Goal: Task Accomplishment & Management: Complete application form

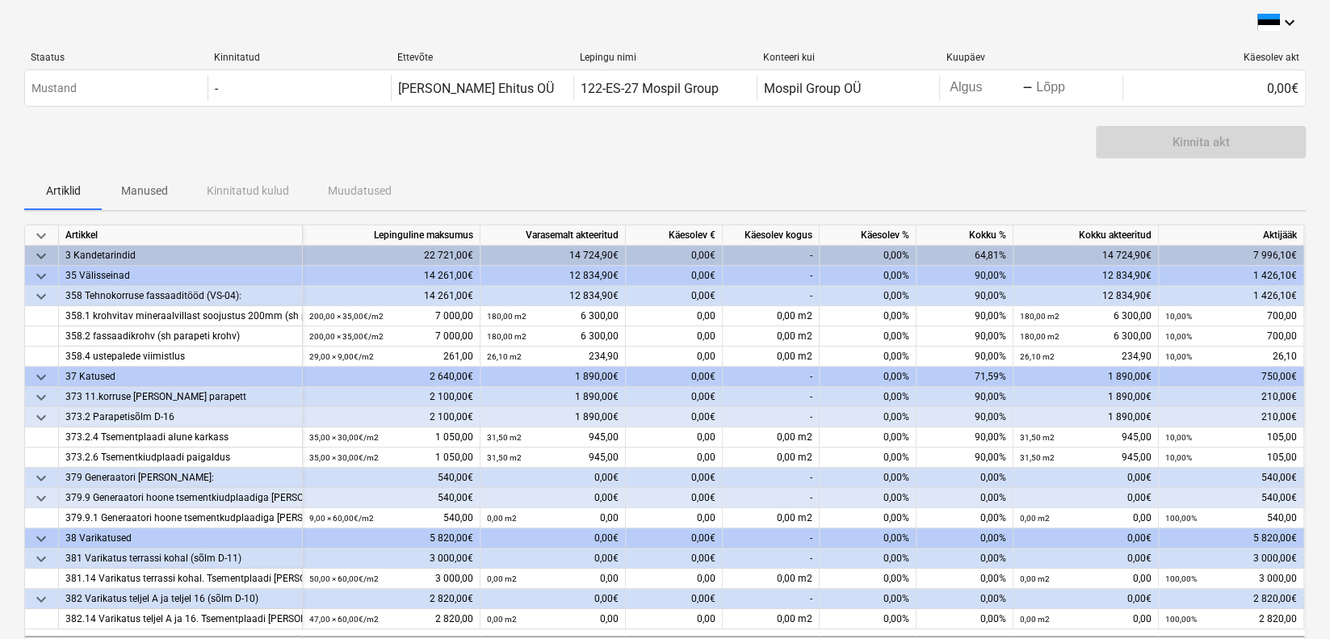
click at [814, 158] on div "Kinnita akt" at bounding box center [665, 148] width 1282 height 45
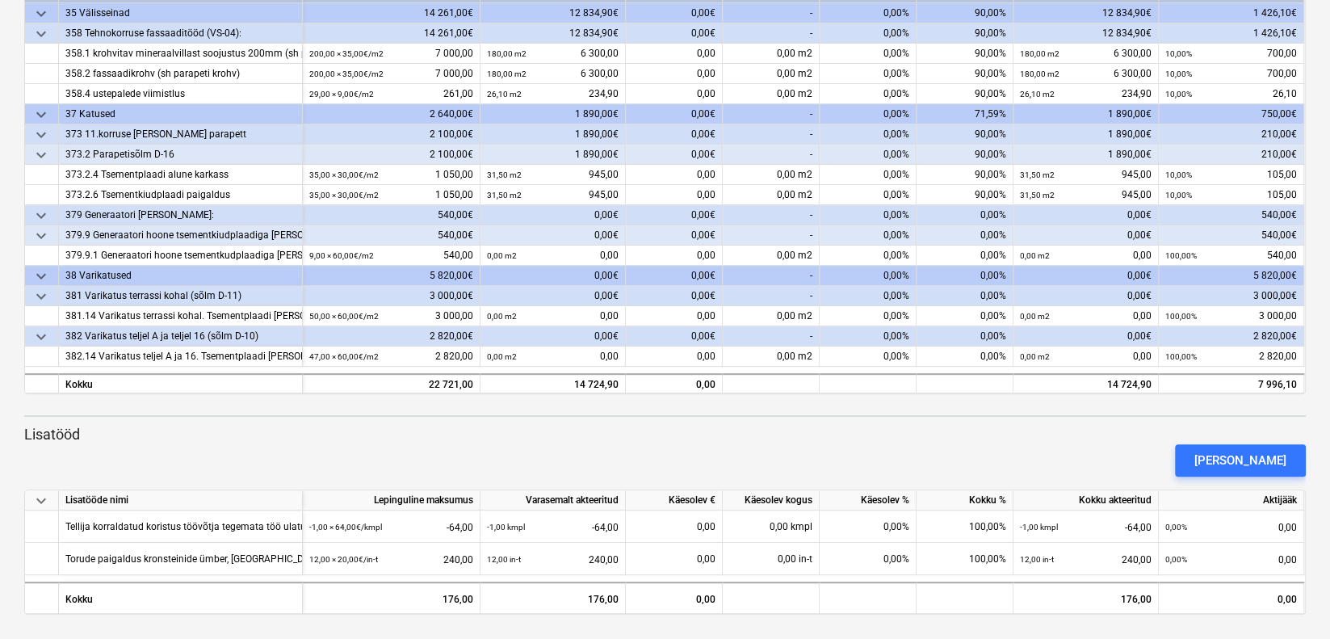
scroll to position [263, 0]
click at [1062, 443] on div "[PERSON_NAME]" at bounding box center [665, 459] width 1295 height 45
click at [1220, 453] on button "[PERSON_NAME]" at bounding box center [1240, 459] width 131 height 32
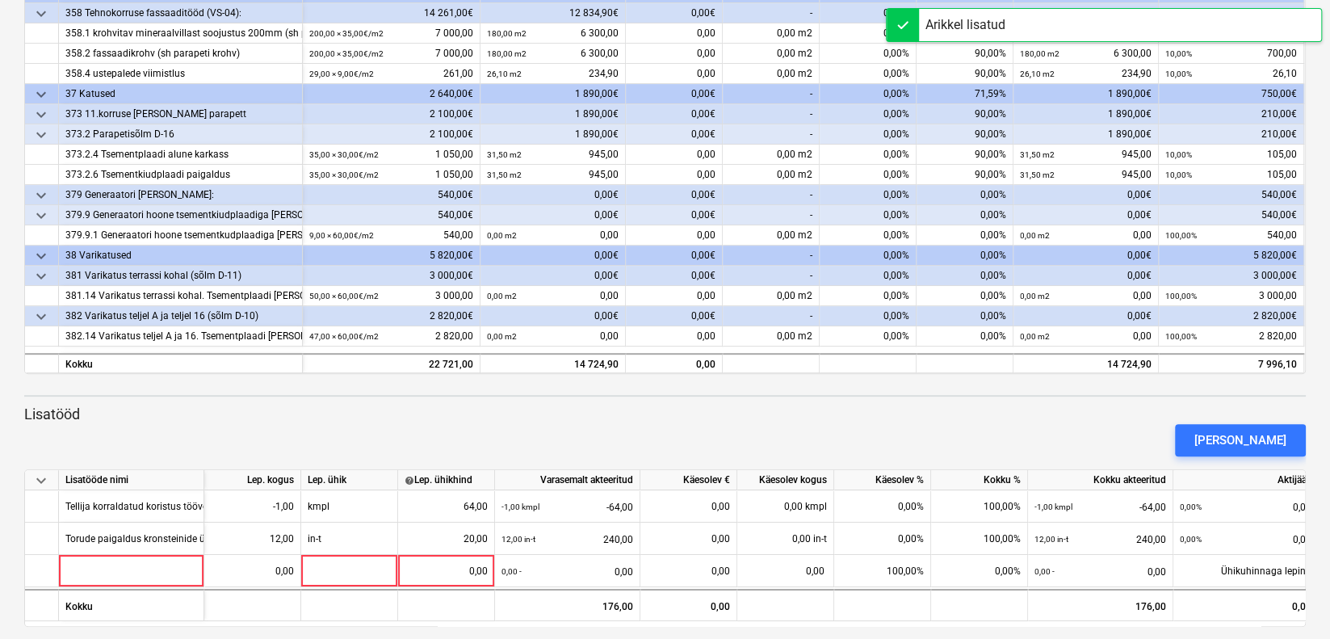
scroll to position [296, 0]
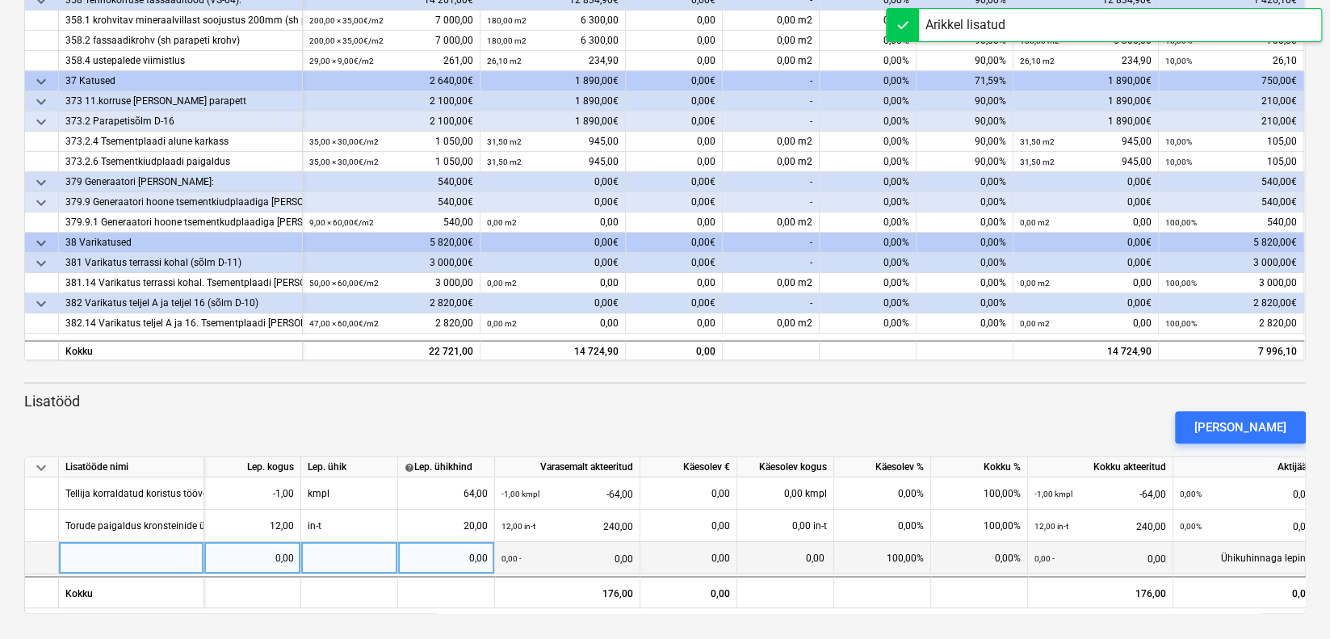
click at [115, 561] on div at bounding box center [131, 558] width 145 height 32
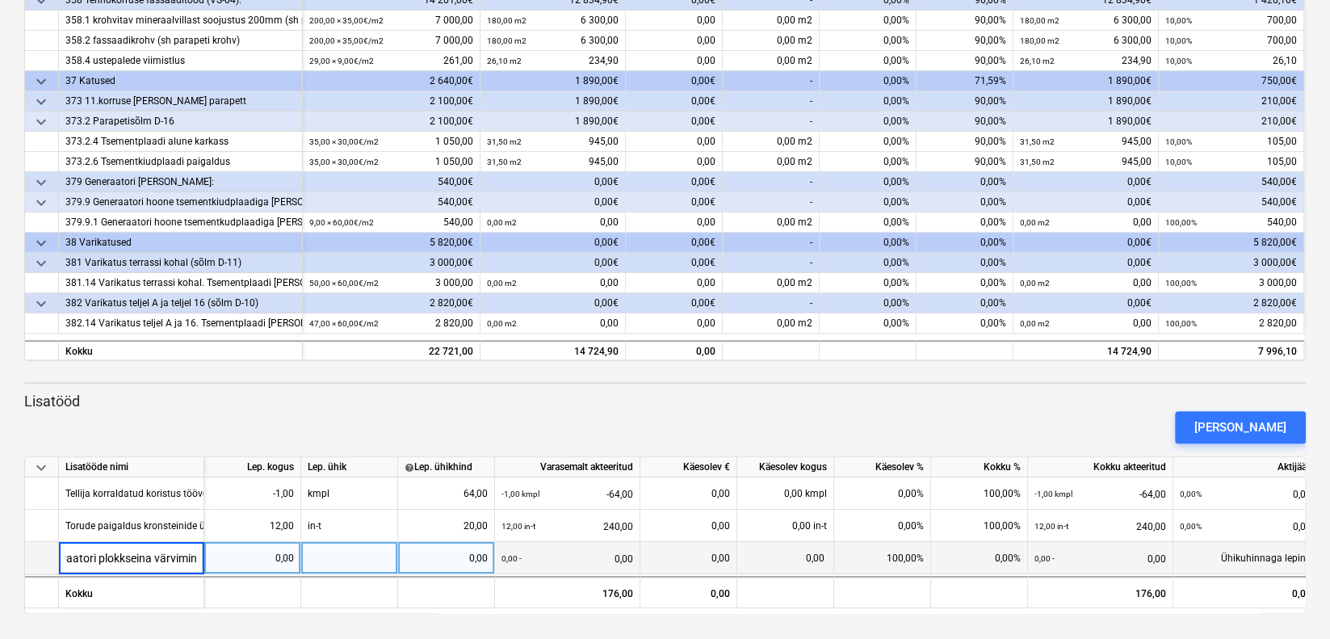
type input "generaatori plokkseina värvimine"
click at [350, 550] on div at bounding box center [349, 558] width 97 height 32
type input "kmpl"
click at [281, 552] on div "0,00" at bounding box center [252, 558] width 83 height 32
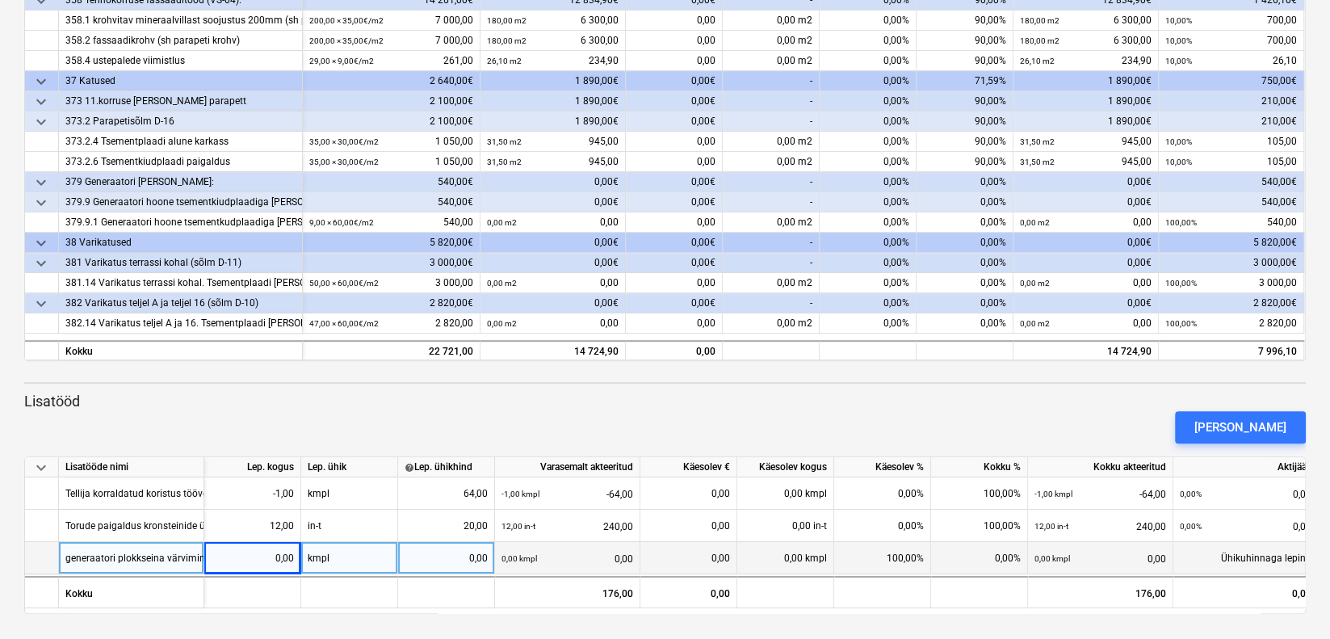
click at [276, 562] on div "0,00" at bounding box center [252, 558] width 83 height 32
type input "1"
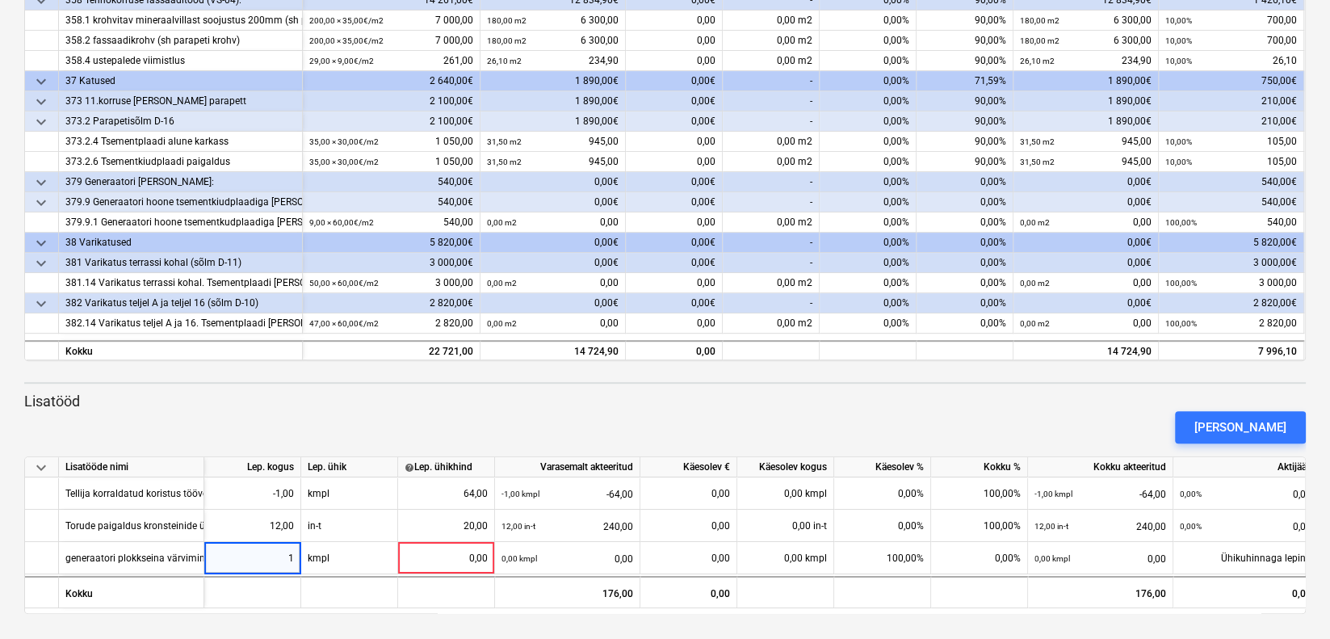
click at [354, 426] on div "[PERSON_NAME]" at bounding box center [665, 427] width 1295 height 45
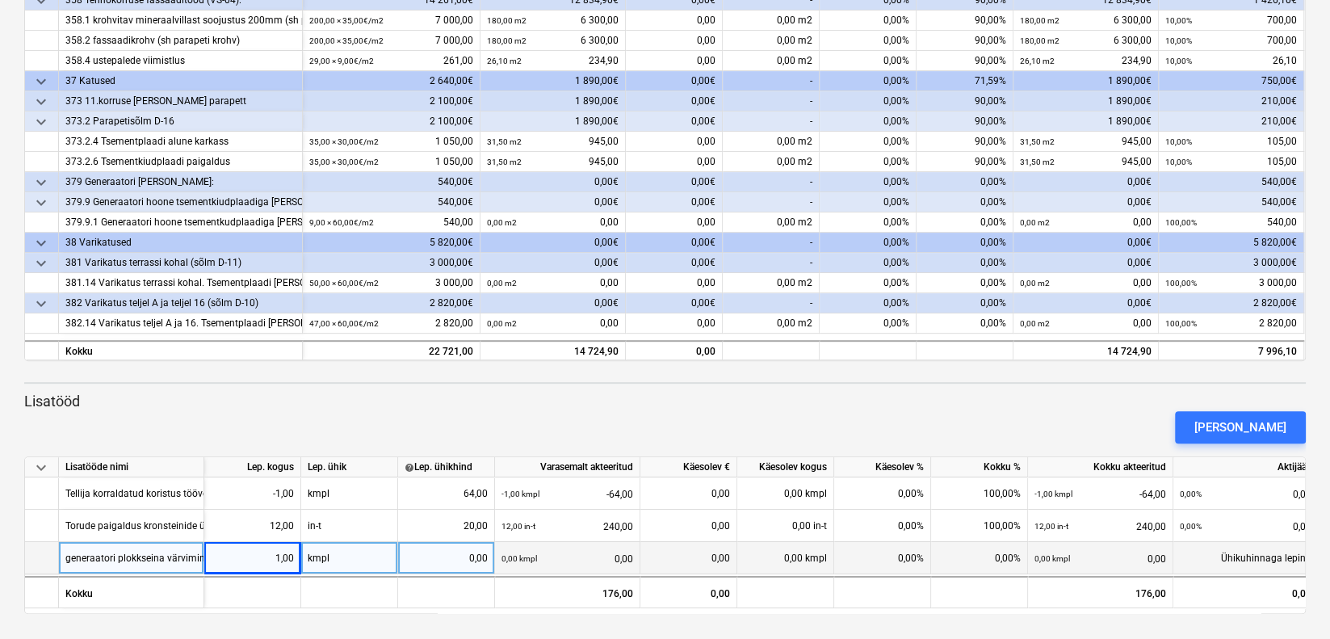
click at [481, 552] on div "0,00" at bounding box center [446, 558] width 83 height 32
type input "150"
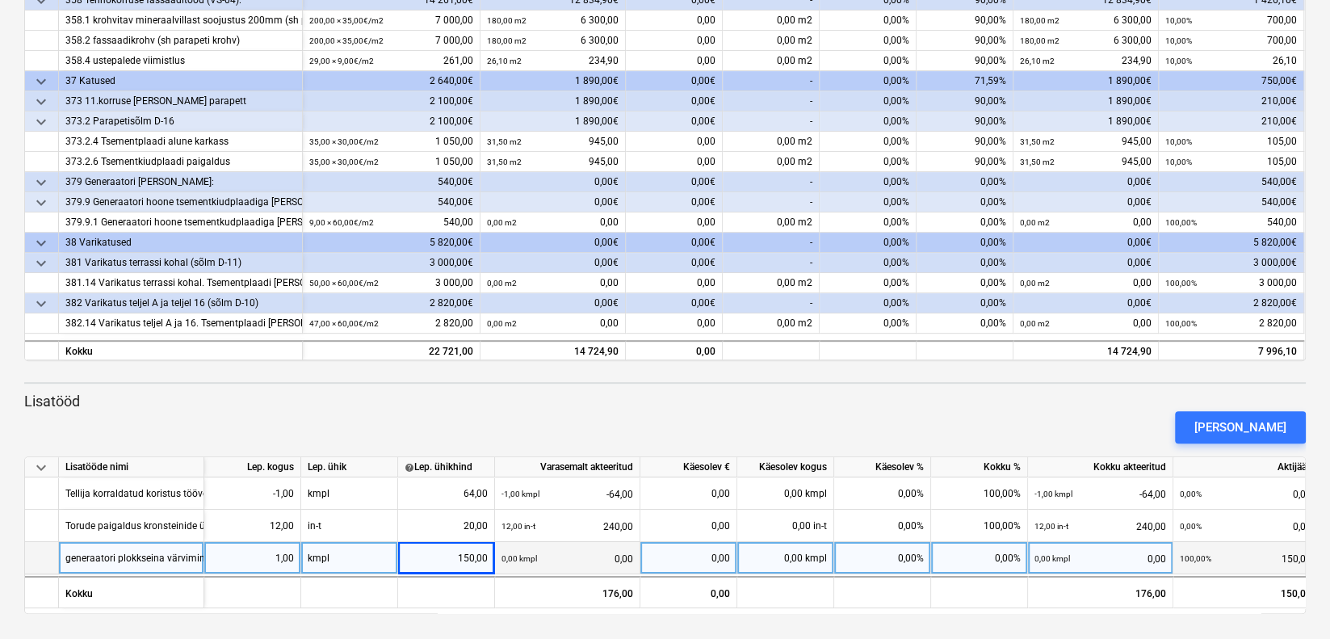
click at [510, 426] on div "[PERSON_NAME]" at bounding box center [665, 427] width 1295 height 45
click at [1259, 433] on div "[PERSON_NAME]" at bounding box center [1241, 427] width 92 height 21
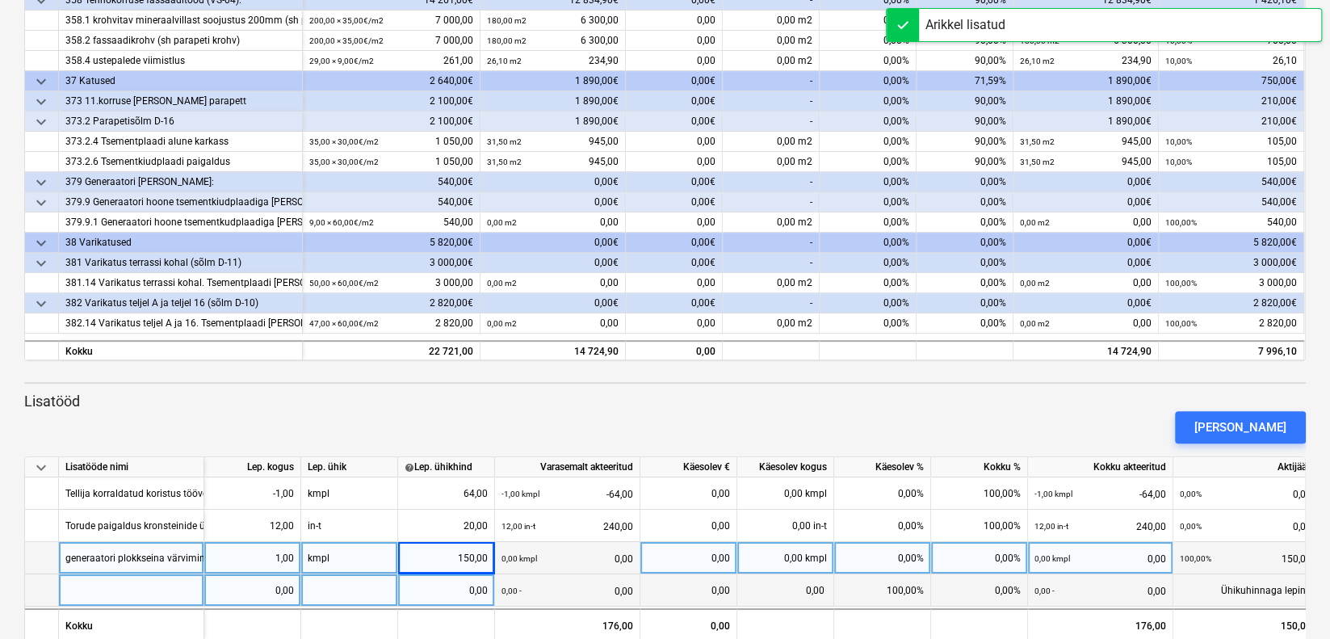
click at [151, 594] on div at bounding box center [131, 590] width 145 height 32
type input "п"
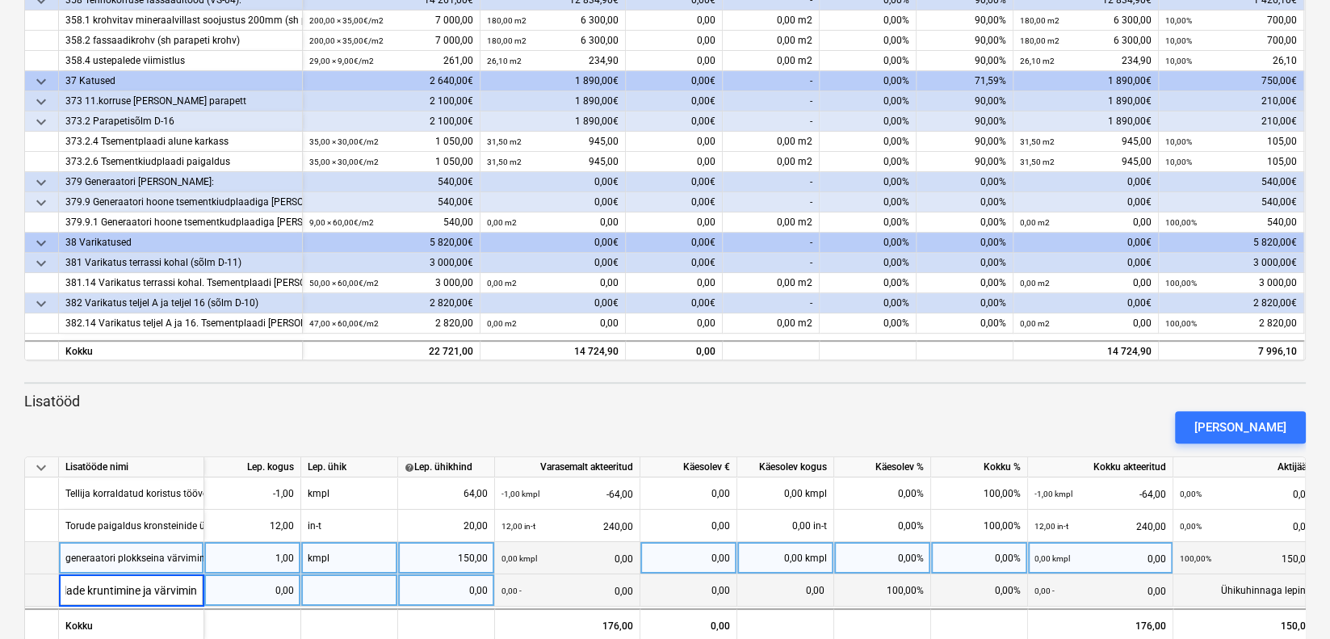
type input "generaatori metalltalade kruntimine ja värvimine"
click at [363, 590] on div at bounding box center [349, 590] width 97 height 32
type input "kmpl"
click at [280, 590] on div "0,00" at bounding box center [252, 590] width 83 height 32
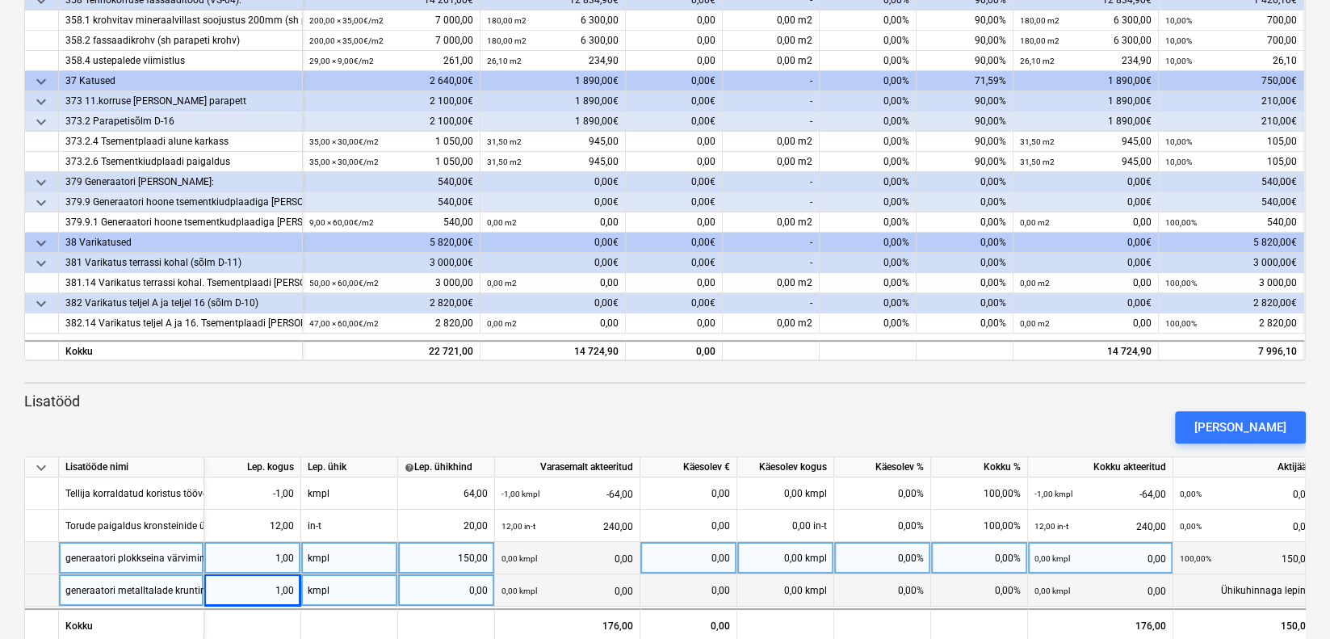
click at [413, 425] on div "[PERSON_NAME]" at bounding box center [665, 427] width 1295 height 45
click at [477, 596] on div "0,00" at bounding box center [446, 590] width 83 height 32
type input "150"
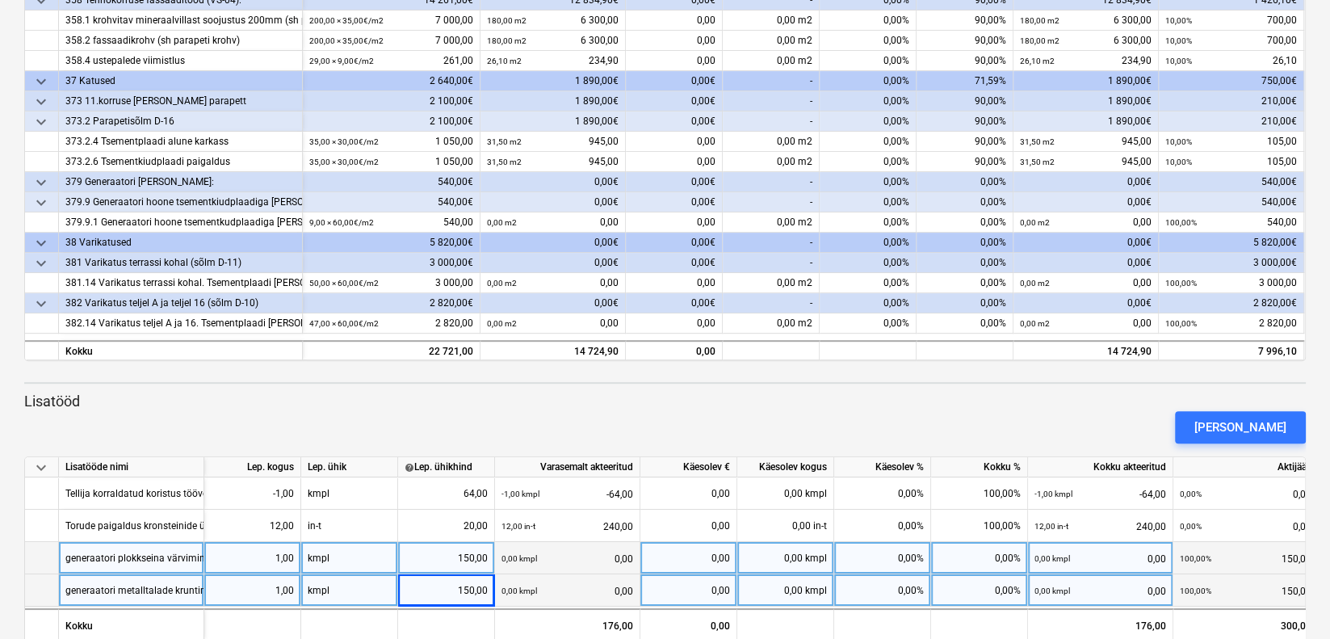
click at [905, 407] on div "[PERSON_NAME]" at bounding box center [665, 427] width 1295 height 45
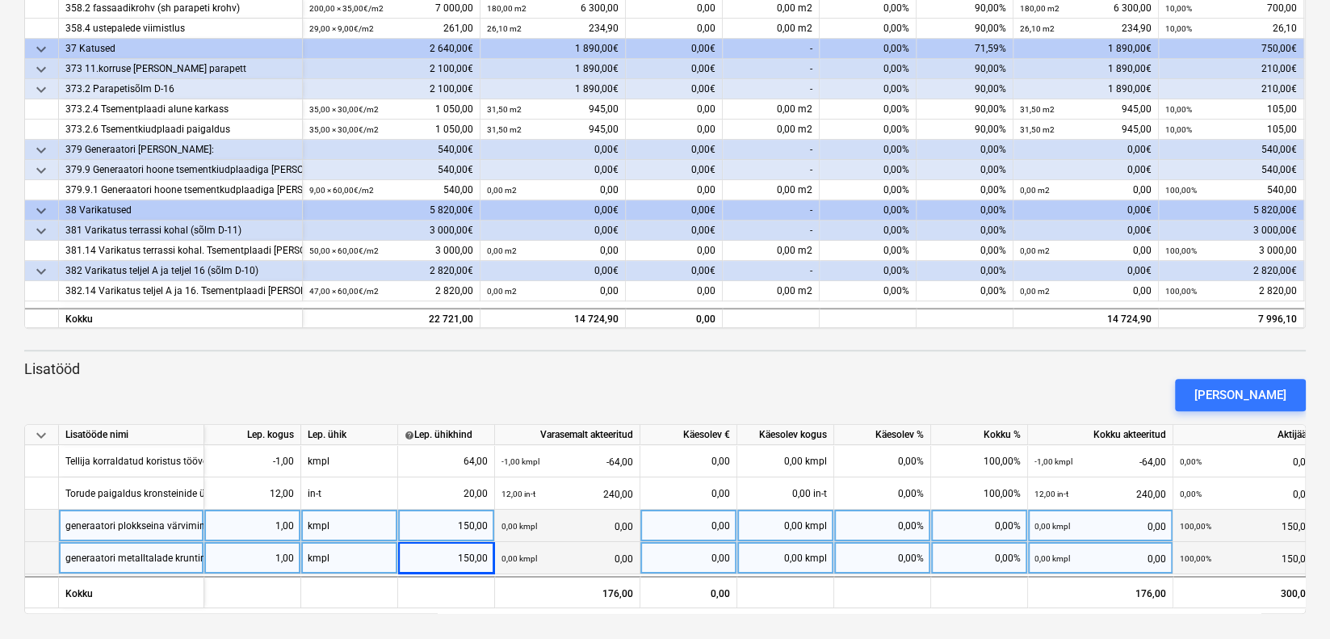
click at [905, 527] on div "0,00%" at bounding box center [882, 526] width 97 height 32
type input "100"
click at [900, 550] on div "0,00%" at bounding box center [882, 558] width 97 height 32
type input "100"
click at [944, 376] on div "[PERSON_NAME]" at bounding box center [665, 394] width 1295 height 45
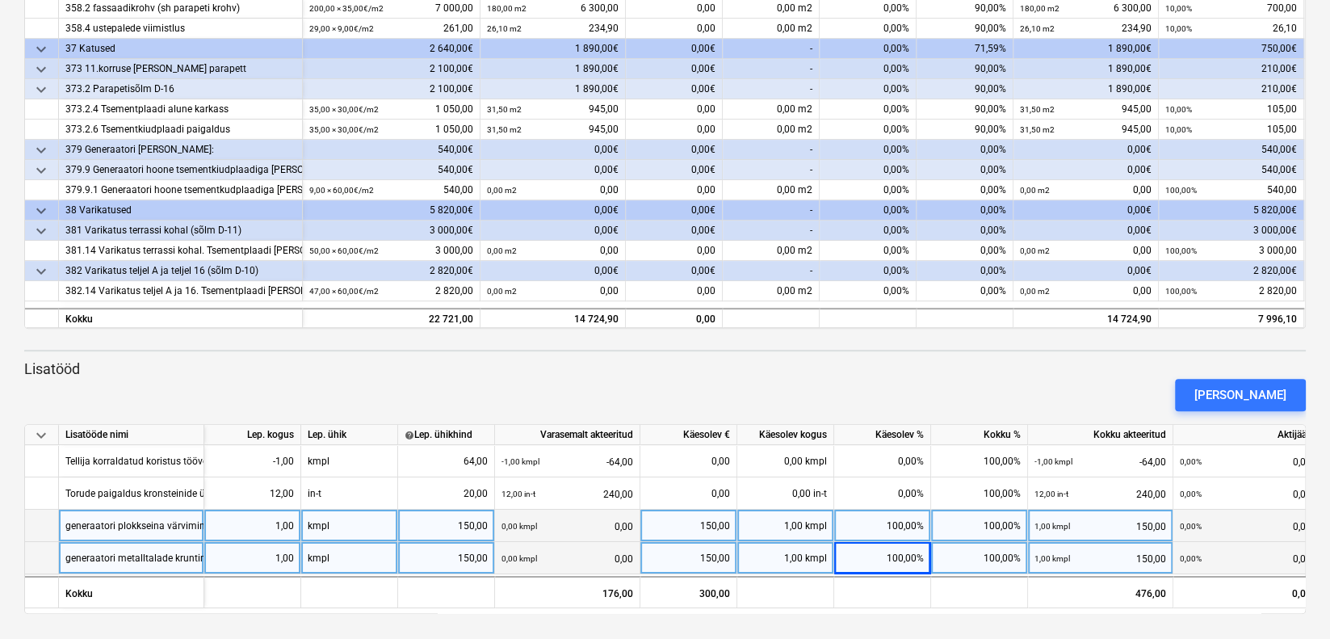
drag, startPoint x: 952, startPoint y: 384, endPoint x: 926, endPoint y: 396, distance: 27.5
drag, startPoint x: 926, startPoint y: 396, endPoint x: 799, endPoint y: 393, distance: 127.7
click at [799, 393] on div "[PERSON_NAME]" at bounding box center [665, 394] width 1295 height 45
click at [1072, 372] on div "[PERSON_NAME]" at bounding box center [665, 394] width 1295 height 45
click at [1069, 378] on div "[PERSON_NAME]" at bounding box center [665, 394] width 1295 height 45
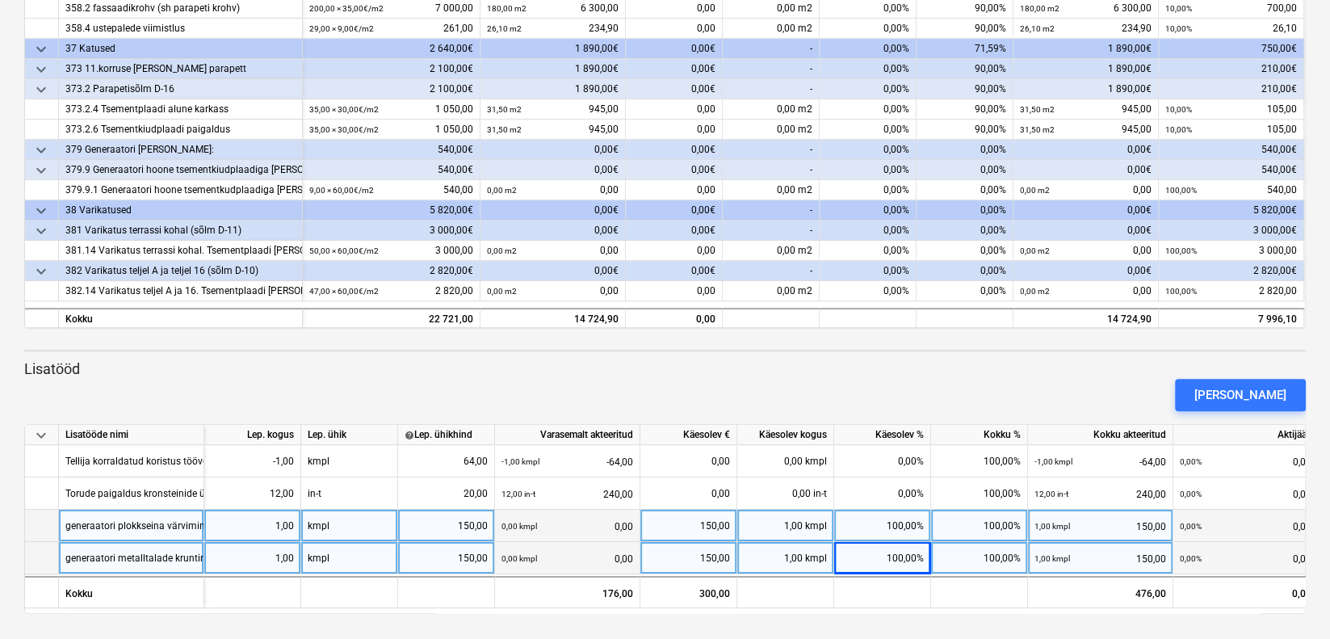
click at [1040, 380] on div "[PERSON_NAME]" at bounding box center [665, 394] width 1295 height 45
click at [982, 371] on p "Lisatööd" at bounding box center [665, 368] width 1282 height 19
click at [975, 368] on p "Lisatööd" at bounding box center [665, 368] width 1282 height 19
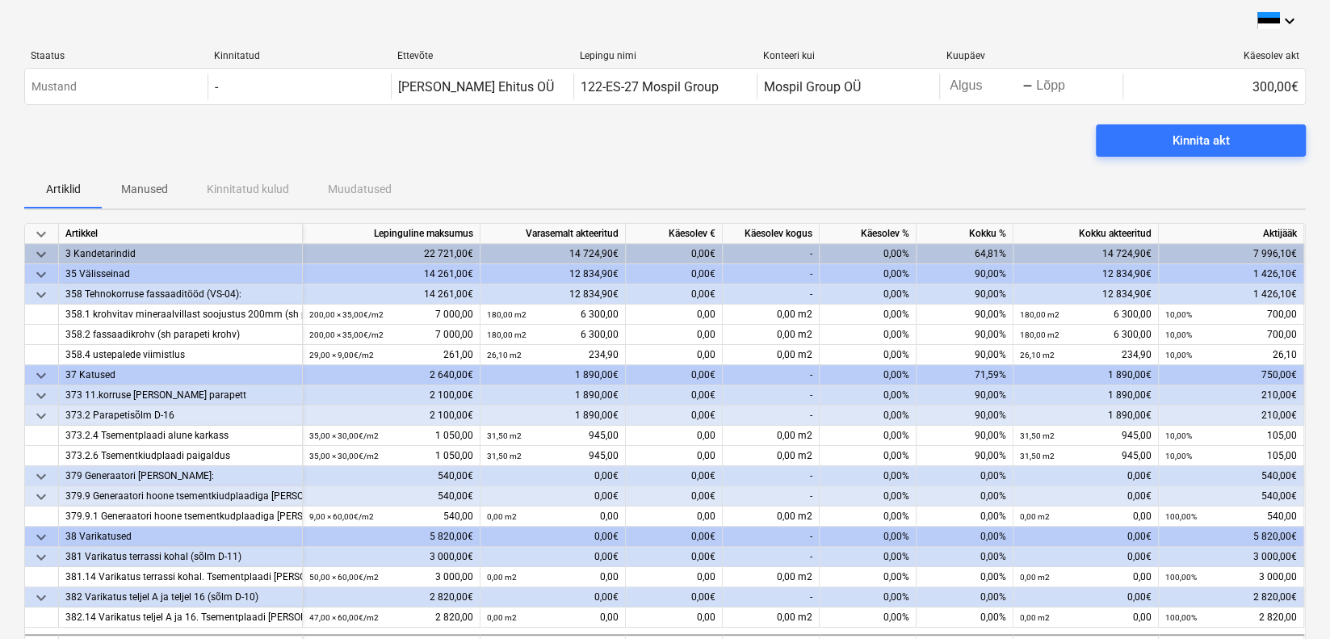
scroll to position [0, 0]
click at [842, 142] on div "Kinnita akt" at bounding box center [665, 148] width 1282 height 45
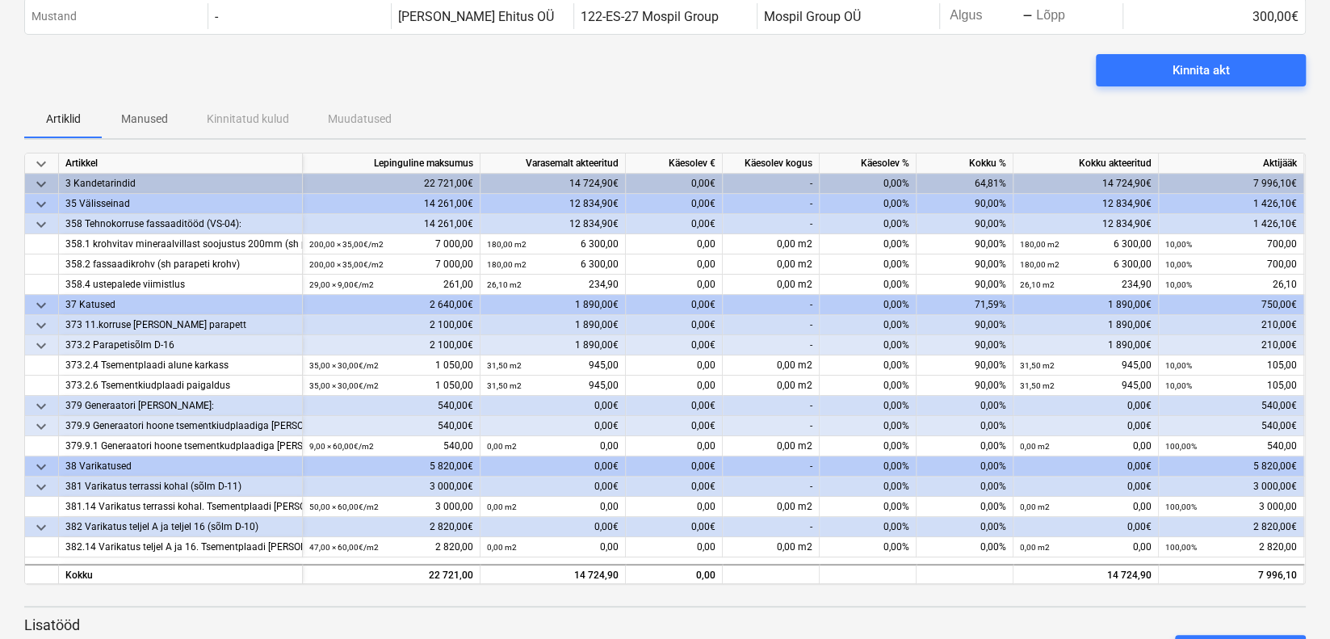
scroll to position [323, 0]
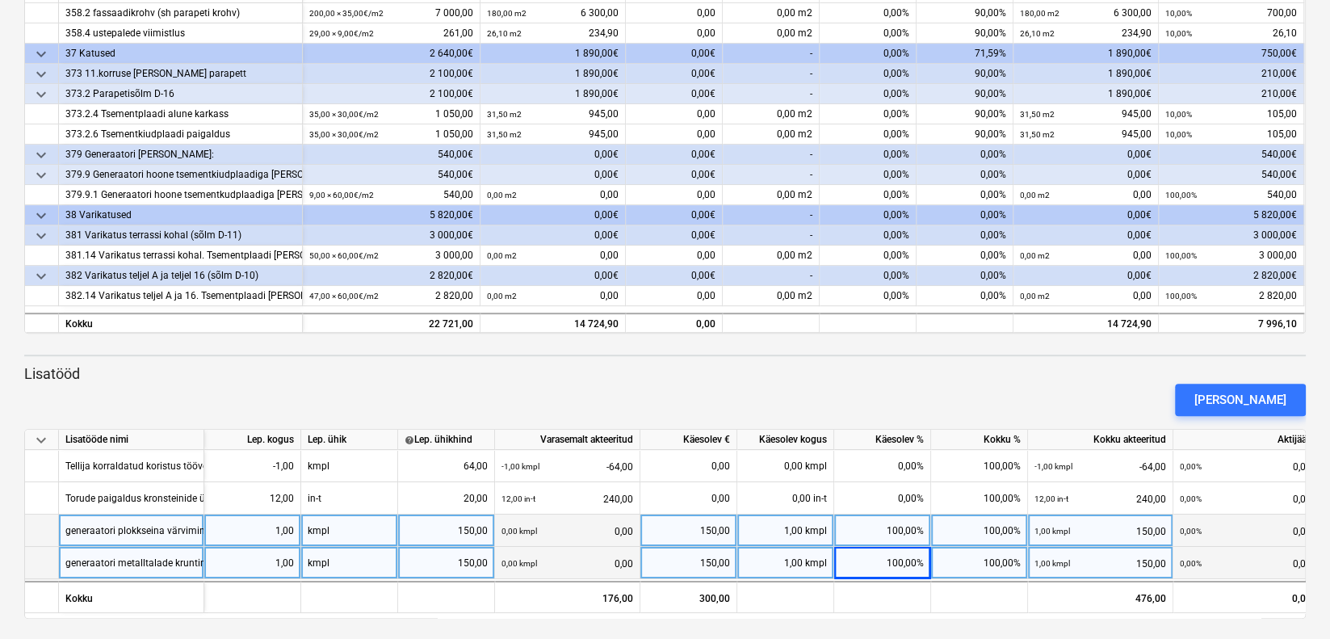
click at [810, 392] on div "[PERSON_NAME]" at bounding box center [665, 399] width 1295 height 45
click at [1049, 376] on p "Lisatööd" at bounding box center [665, 373] width 1282 height 19
click at [980, 401] on div "[PERSON_NAME]" at bounding box center [665, 399] width 1295 height 45
click at [933, 383] on div "[PERSON_NAME]" at bounding box center [665, 399] width 1295 height 45
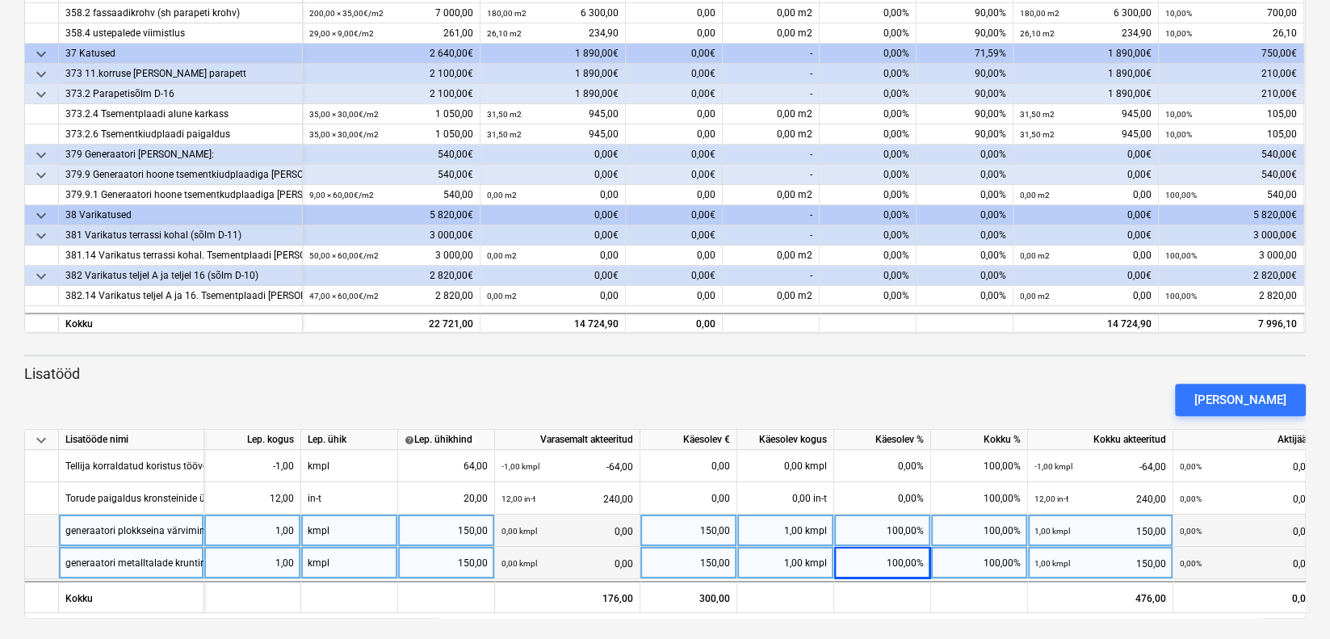
click at [937, 377] on div "[PERSON_NAME]" at bounding box center [665, 399] width 1295 height 45
click at [1026, 393] on div "[PERSON_NAME]" at bounding box center [665, 399] width 1295 height 45
click at [1062, 374] on p "Lisatööd" at bounding box center [665, 373] width 1282 height 19
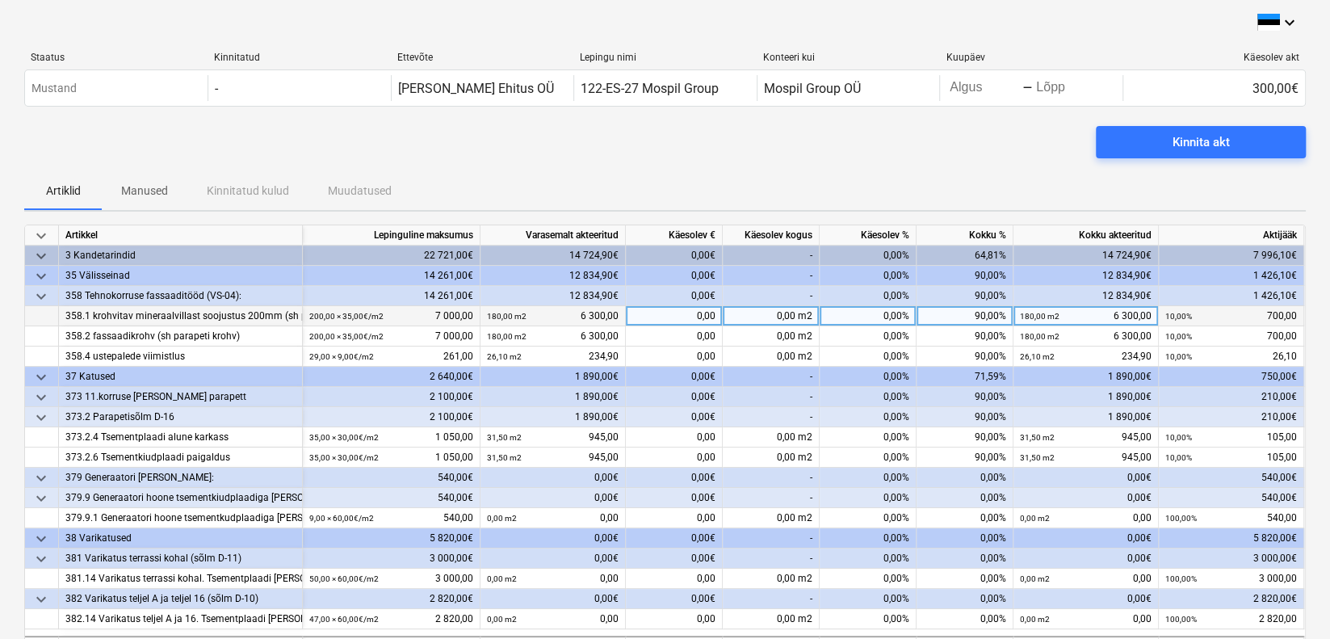
click at [900, 310] on div "0,00%" at bounding box center [868, 316] width 97 height 20
type input "10"
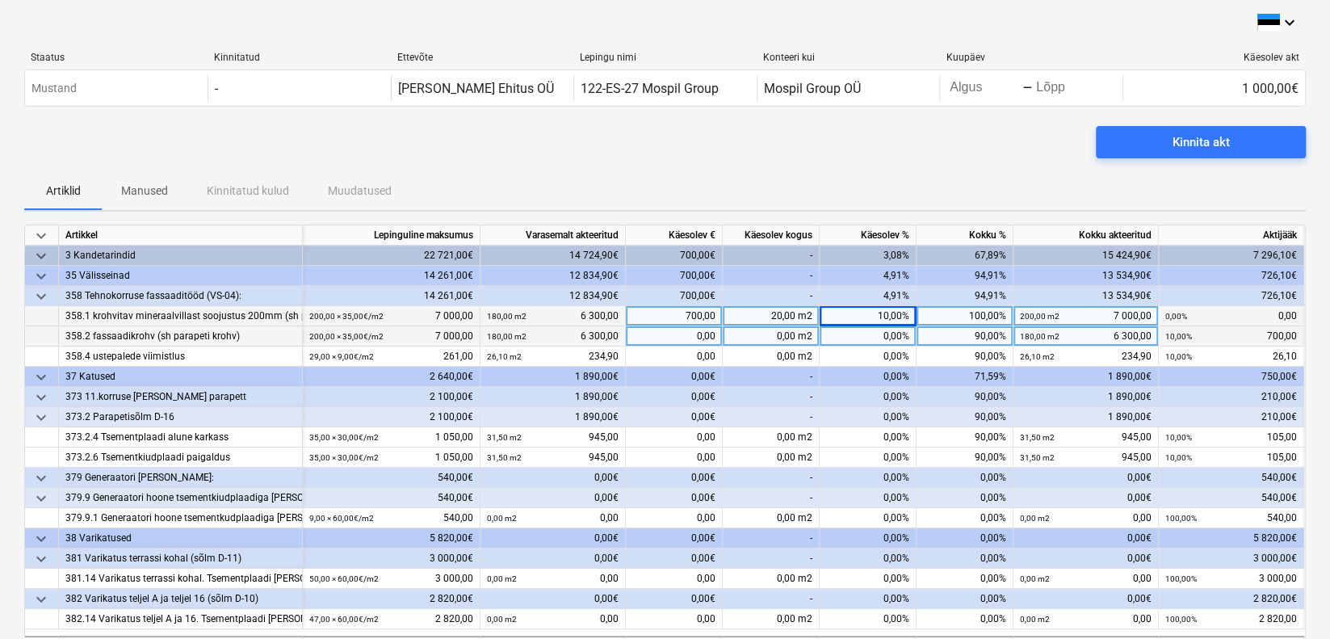
click at [890, 334] on div "0,00%" at bounding box center [868, 336] width 97 height 20
type input "10"
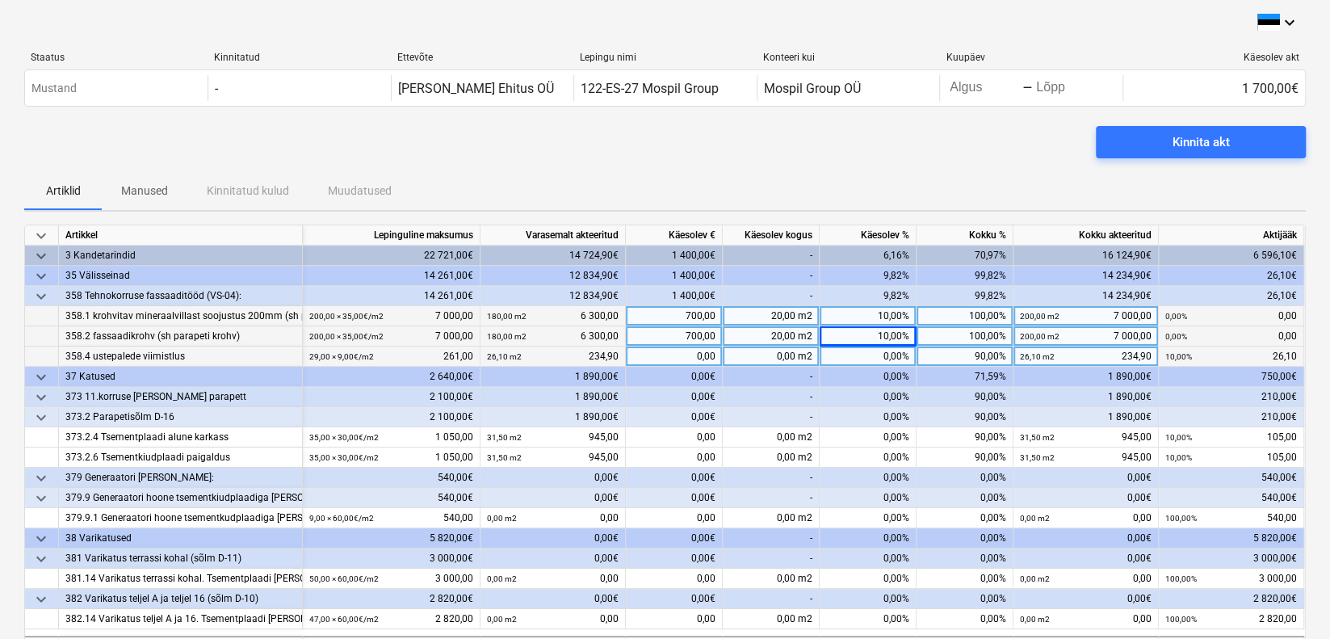
click at [884, 351] on div "0,00%" at bounding box center [868, 357] width 97 height 20
type input "10"
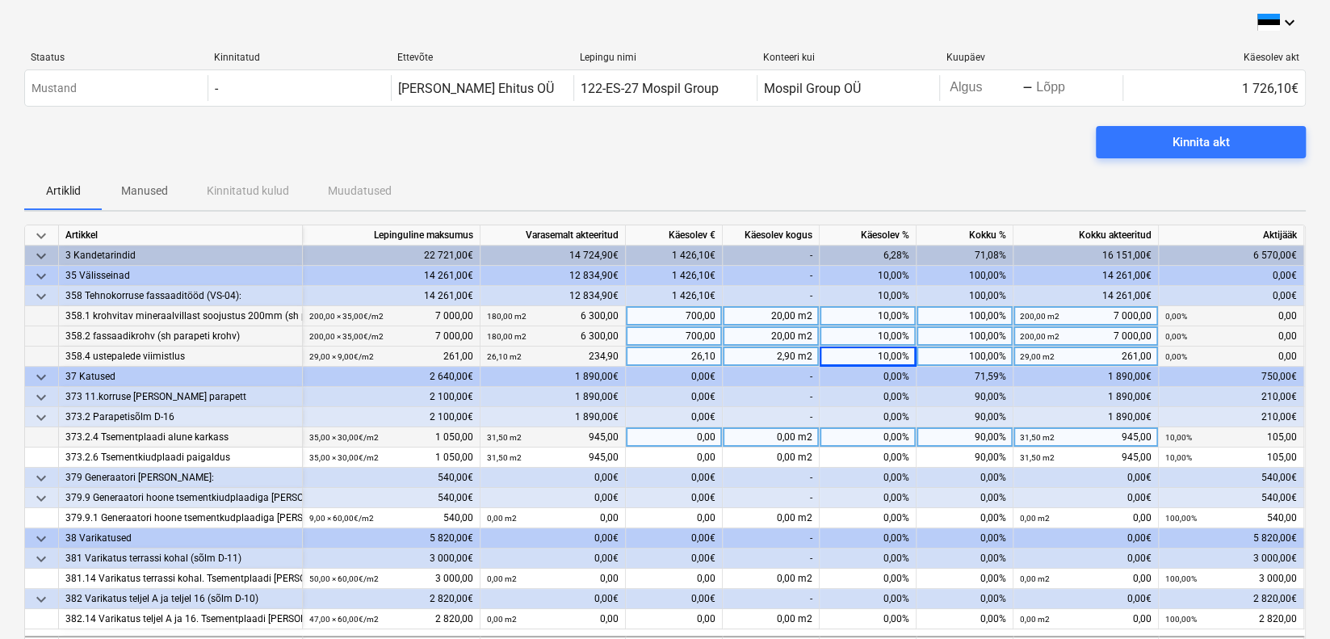
click at [893, 434] on div "0,00%" at bounding box center [868, 437] width 97 height 20
type input "10"
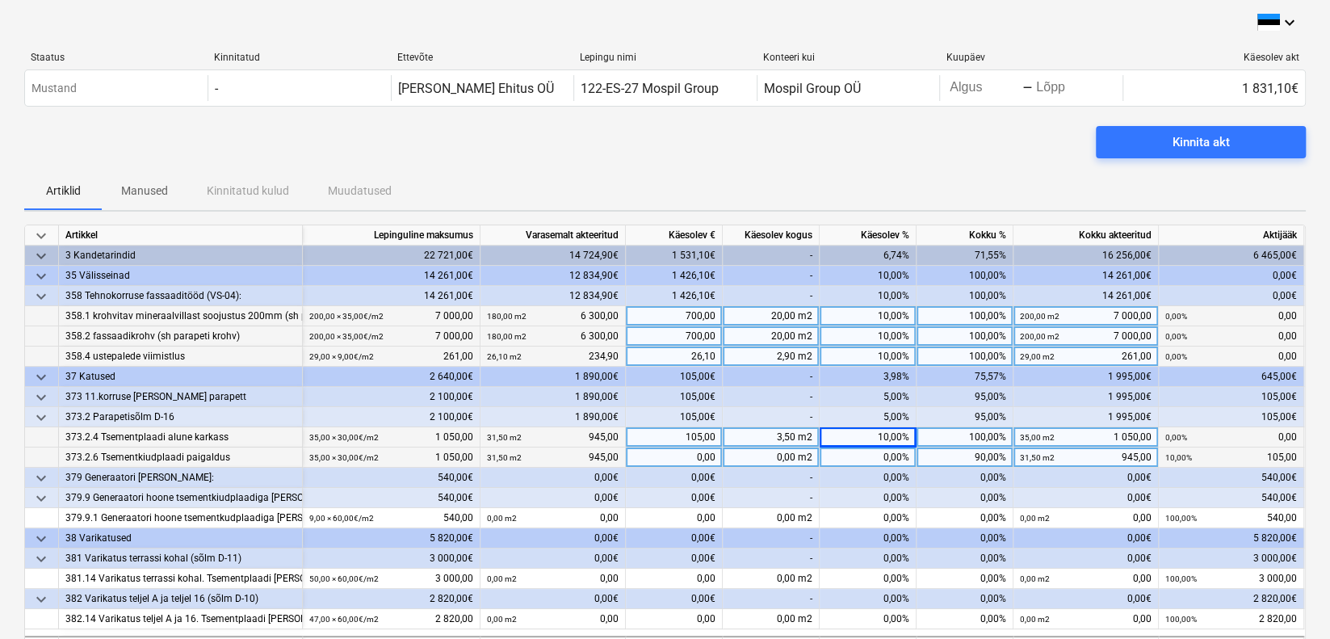
click at [892, 454] on div "0,00%" at bounding box center [868, 457] width 97 height 20
type input "10"
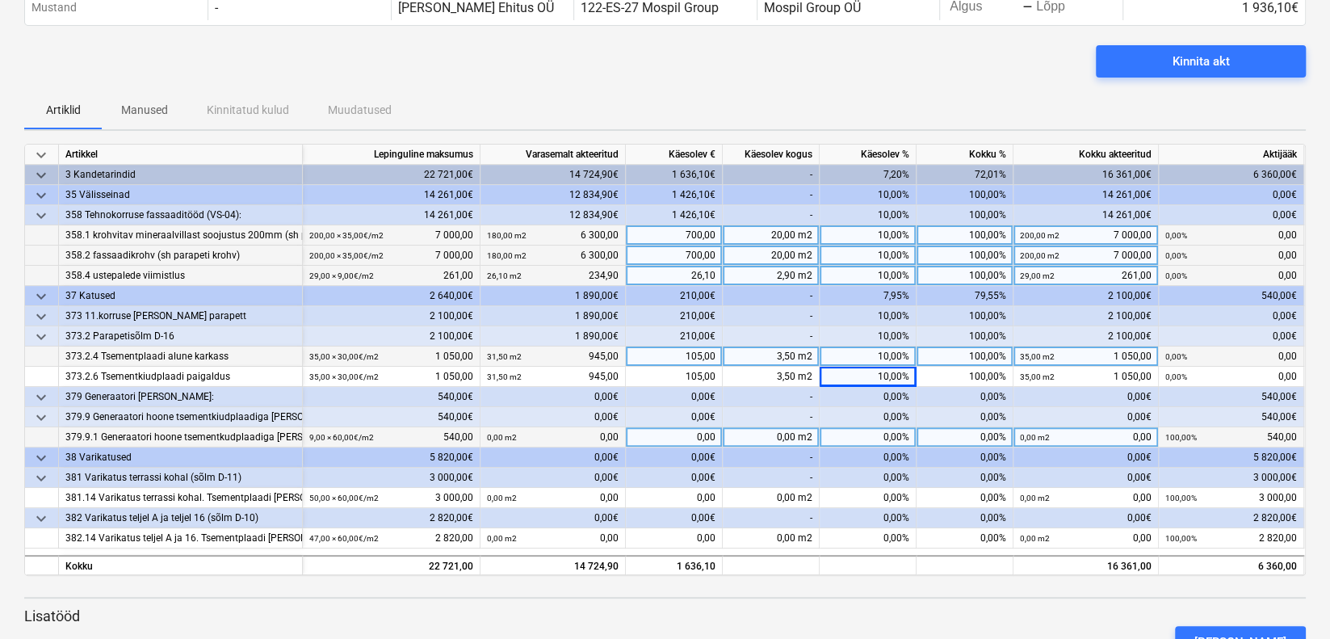
click at [891, 435] on div "0,00%" at bounding box center [868, 437] width 97 height 20
type input "10"
click at [891, 436] on div "10,00%" at bounding box center [868, 437] width 97 height 20
type input "20"
click at [895, 432] on div "20,00%" at bounding box center [868, 437] width 97 height 20
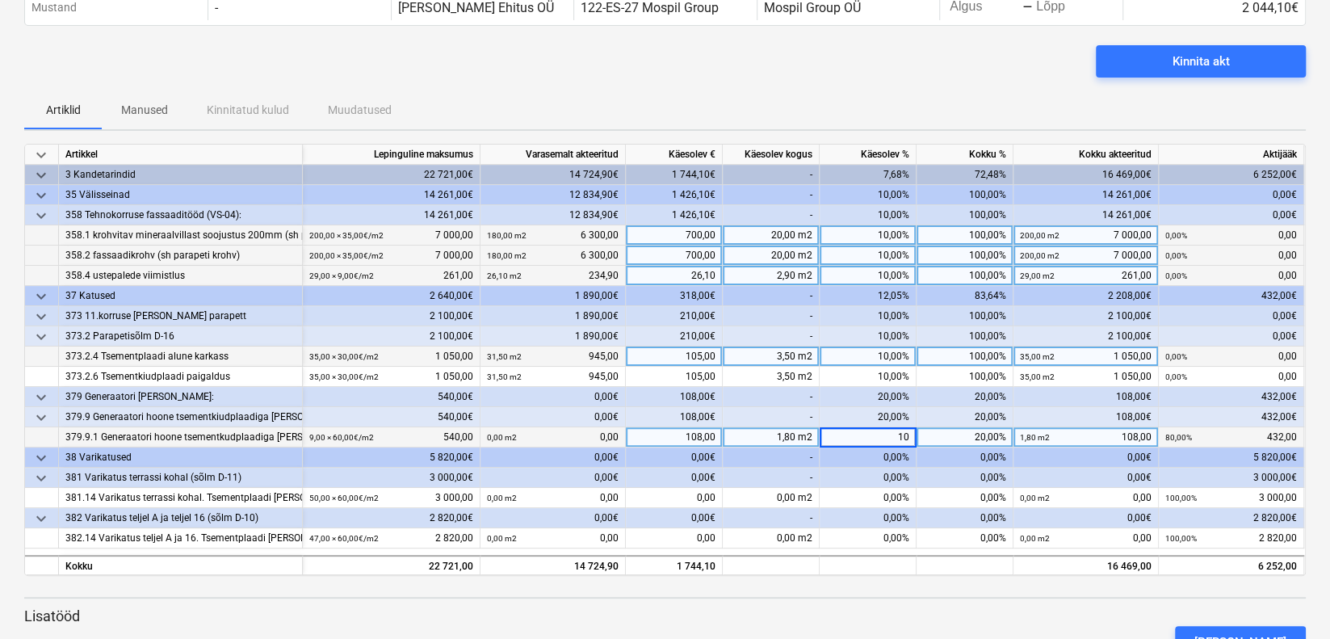
type input "100"
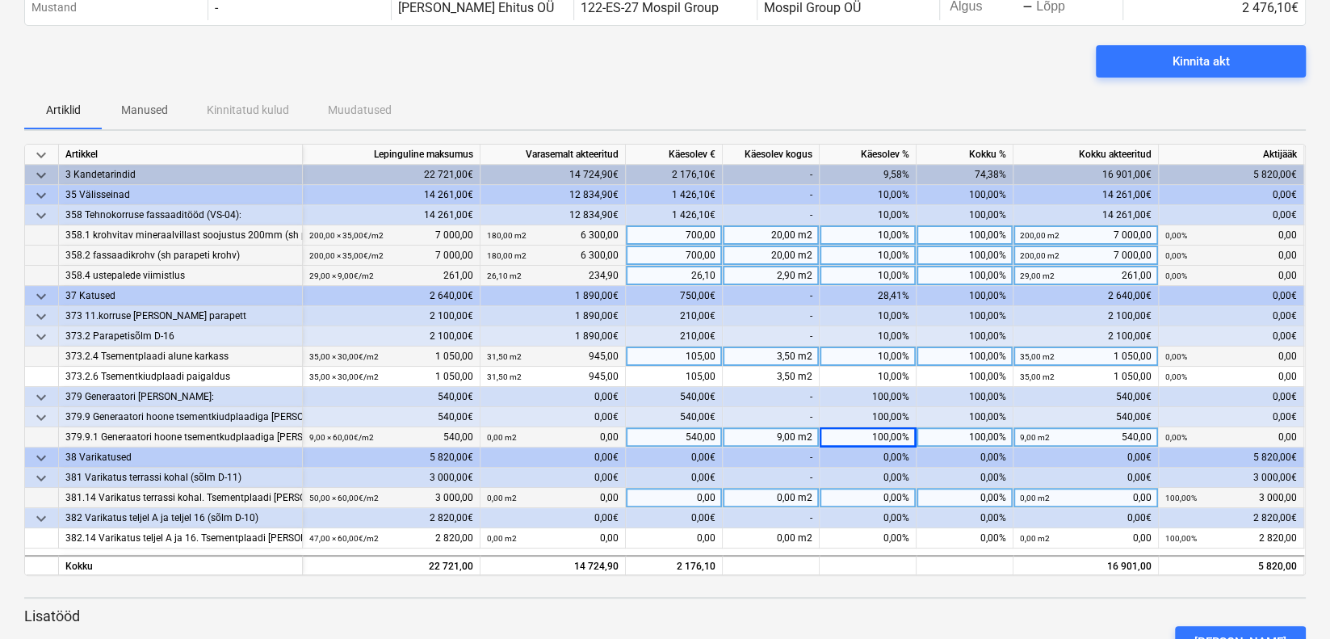
click at [888, 494] on div "0,00%" at bounding box center [868, 498] width 97 height 20
type input "100"
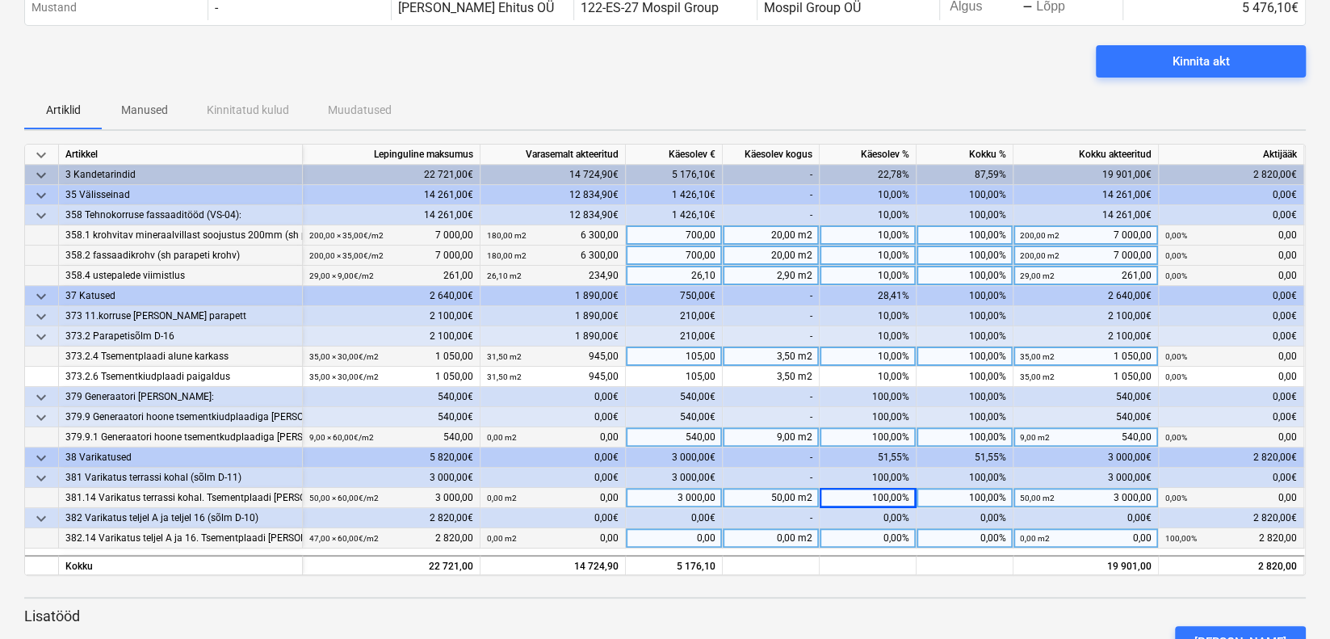
click at [891, 533] on div "0,00%" at bounding box center [868, 538] width 97 height 20
type input "100"
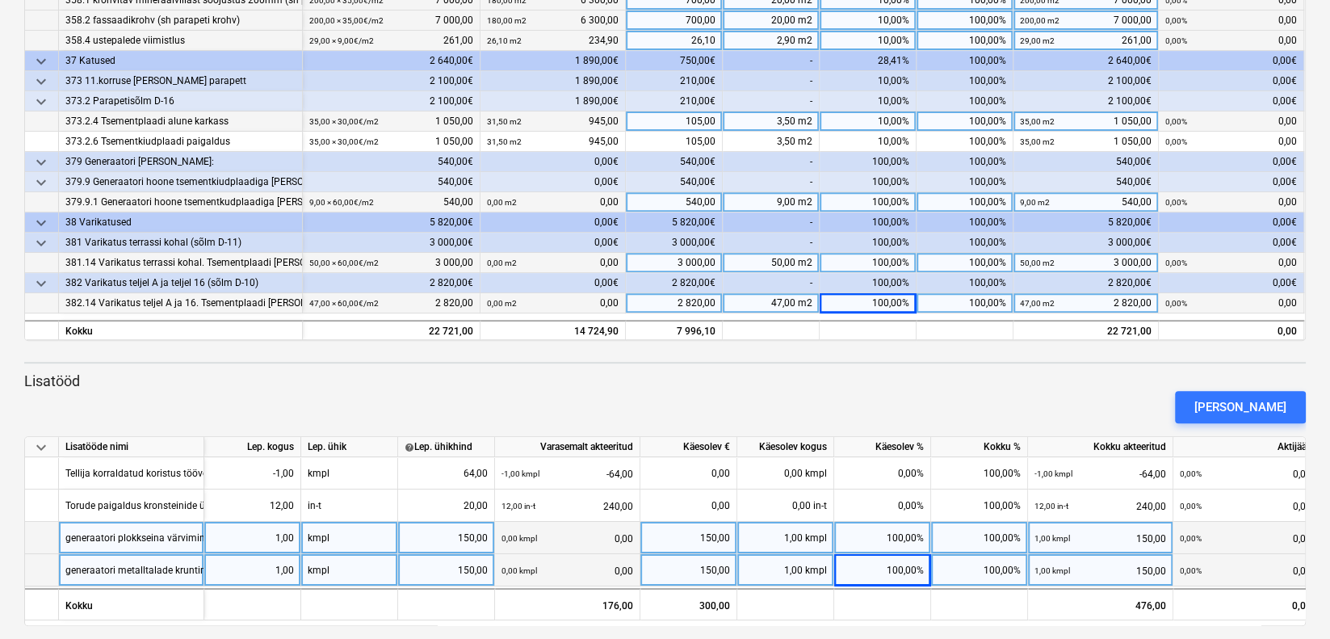
scroll to position [328, 0]
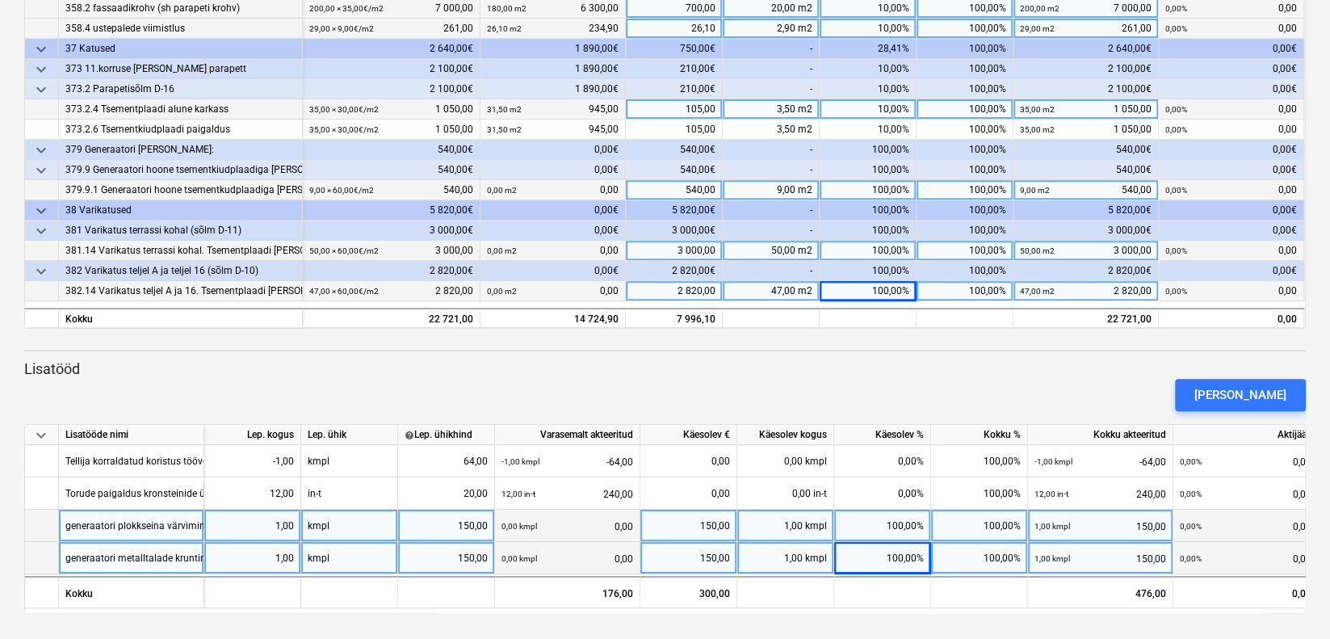
click at [957, 382] on div "[PERSON_NAME]" at bounding box center [665, 394] width 1295 height 45
click at [758, 388] on div "[PERSON_NAME]" at bounding box center [665, 394] width 1295 height 45
click at [1078, 378] on div "[PERSON_NAME]" at bounding box center [665, 394] width 1295 height 45
click at [1093, 351] on div "keyboard_arrow_down Artikkel Lepinguline [PERSON_NAME] akteeritud Käesolev € Kä…" at bounding box center [665, 255] width 1282 height 717
click at [1026, 376] on div "[PERSON_NAME]" at bounding box center [665, 394] width 1295 height 45
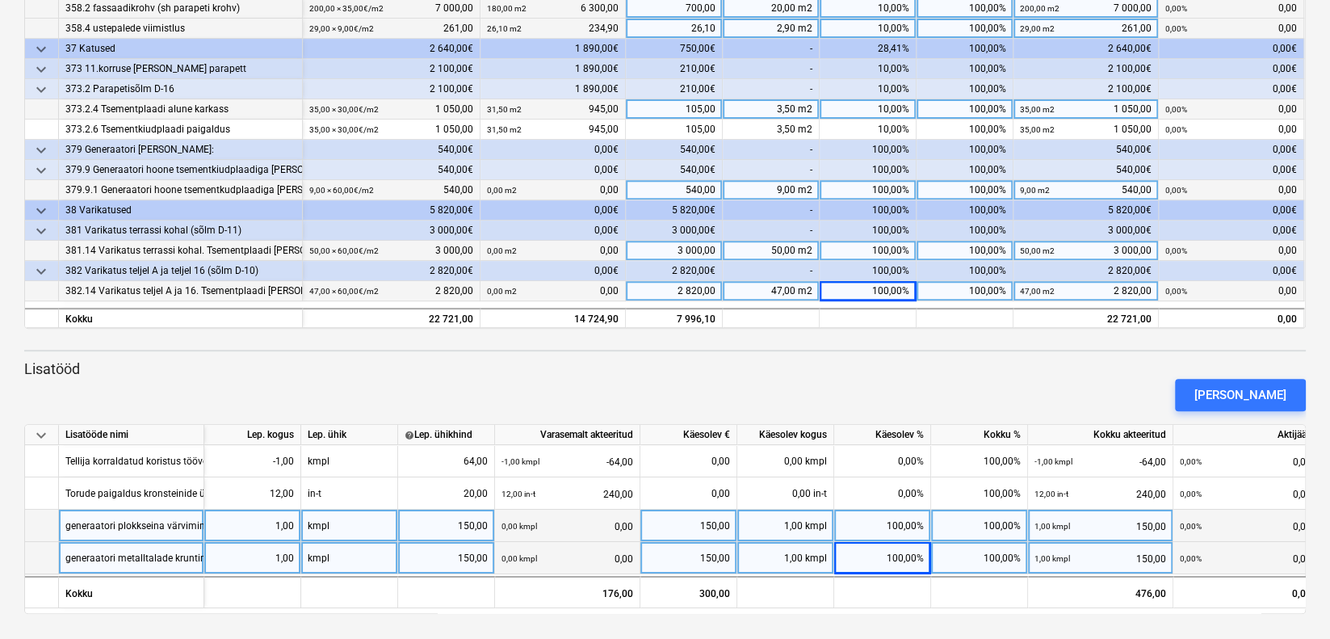
click at [548, 388] on div "[PERSON_NAME]" at bounding box center [665, 394] width 1295 height 45
click at [1109, 363] on p "Lisatööd" at bounding box center [665, 368] width 1282 height 19
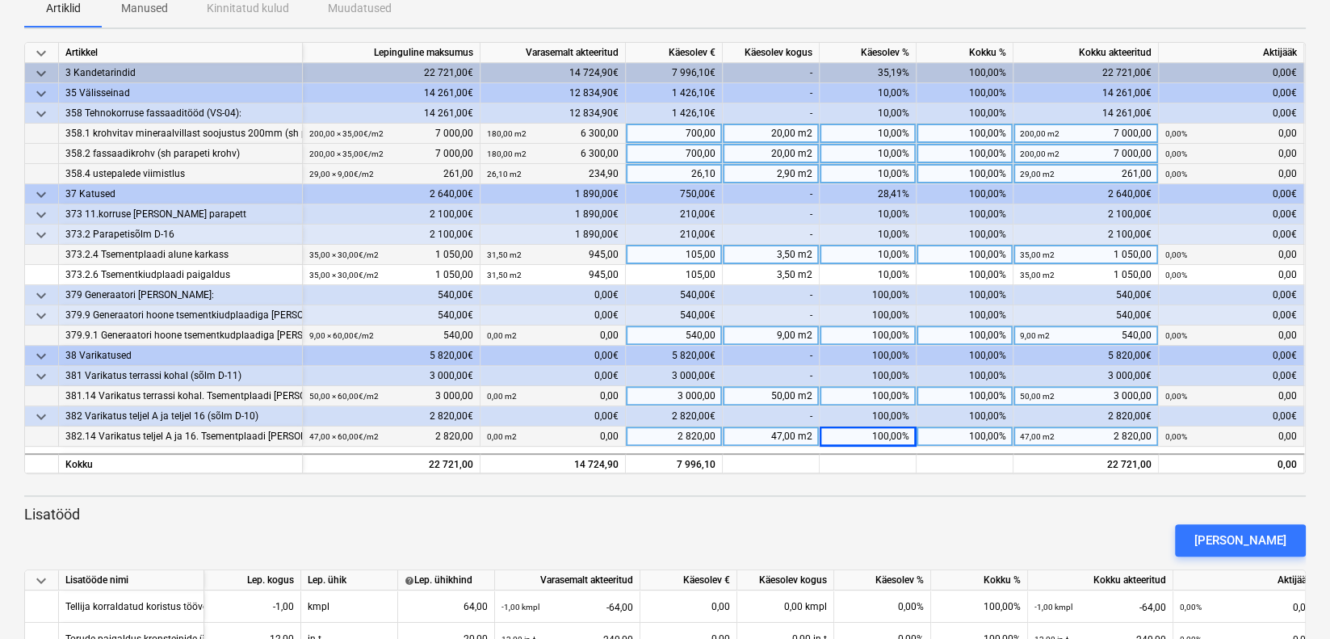
scroll to position [0, 0]
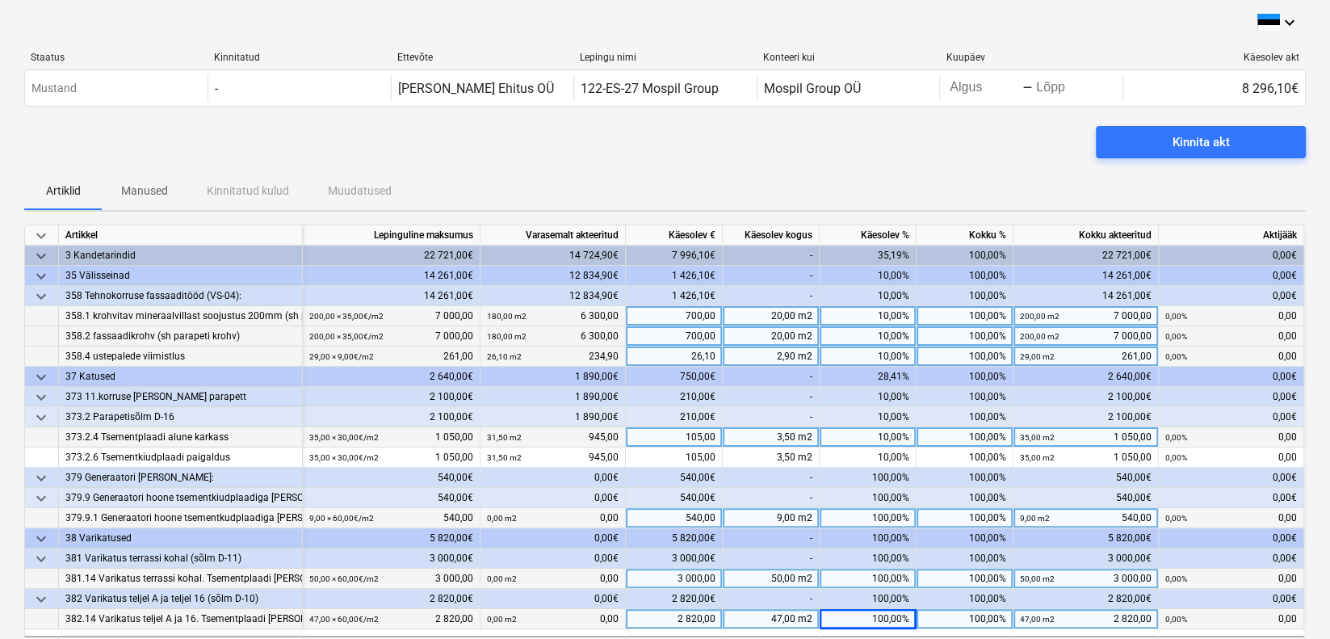
click at [1040, 173] on div "Artiklid Manused Kinnitatud kulud Muudatused" at bounding box center [665, 190] width 1282 height 39
click at [957, 143] on div "Kinnita akt" at bounding box center [665, 148] width 1282 height 45
click at [1194, 141] on div "Kinnita akt" at bounding box center [1201, 142] width 57 height 21
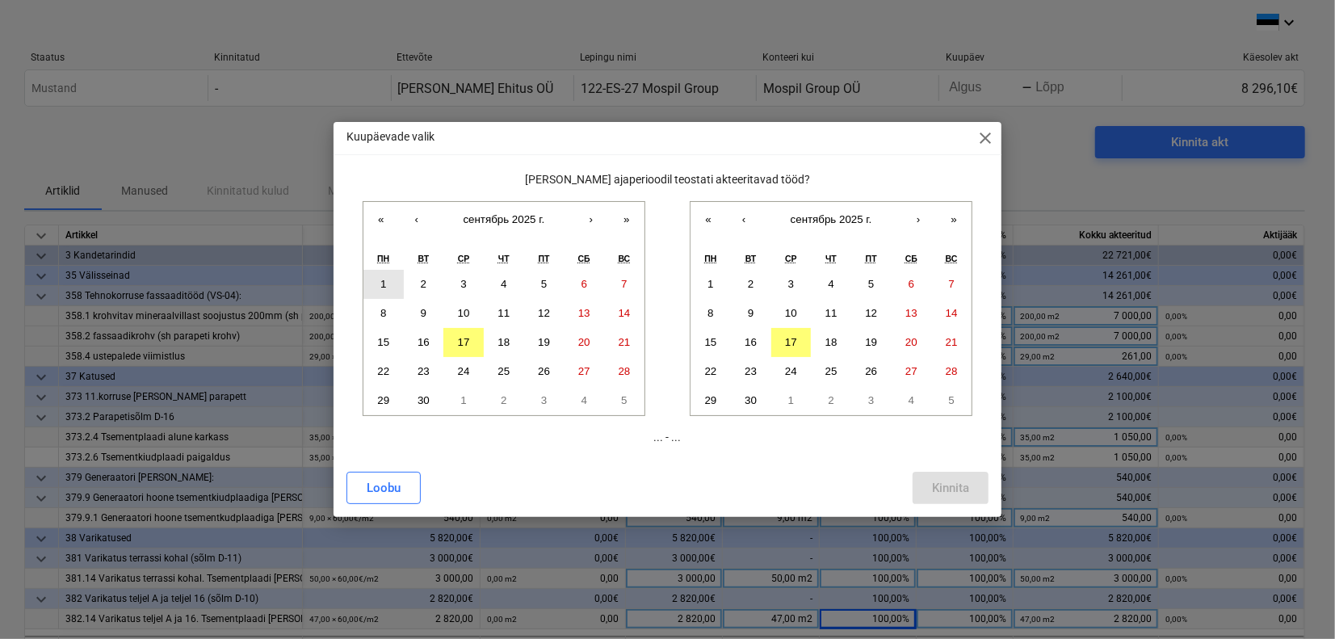
click at [384, 286] on abbr "1" at bounding box center [383, 284] width 6 height 12
click at [805, 342] on button "17" at bounding box center [791, 342] width 40 height 29
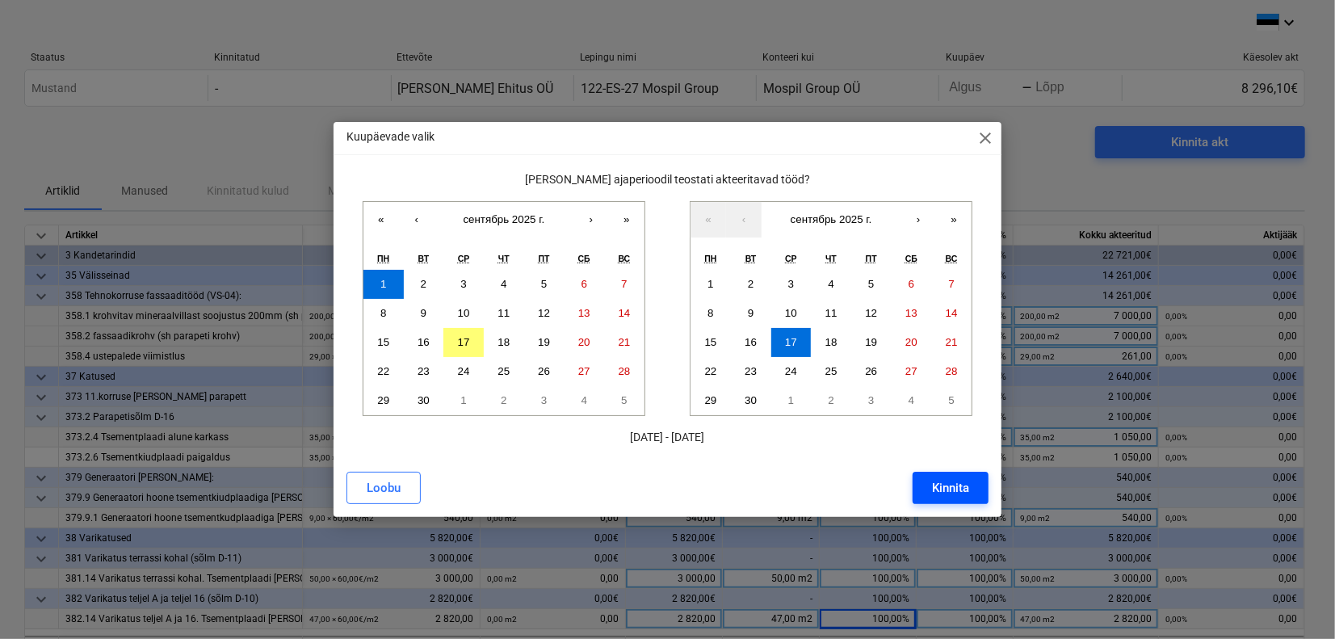
click at [935, 483] on div "Kinnita" at bounding box center [950, 487] width 37 height 21
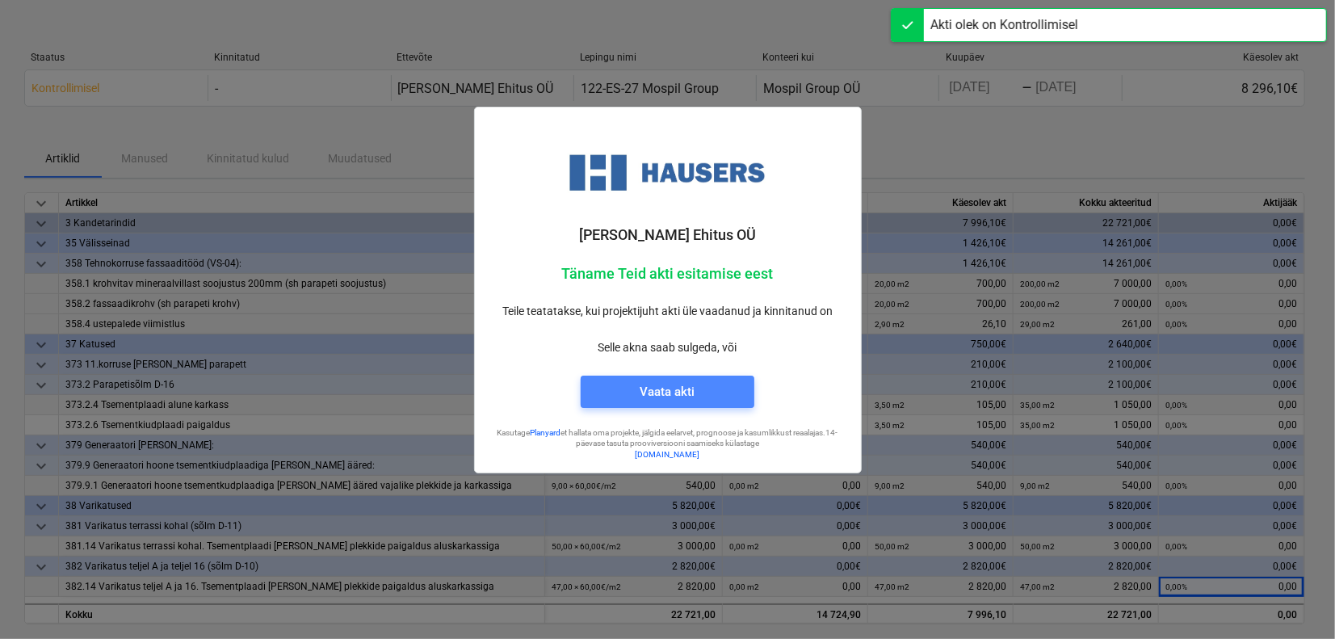
click at [705, 397] on span "Vaata akti" at bounding box center [667, 391] width 135 height 21
